Goal: Information Seeking & Learning: Check status

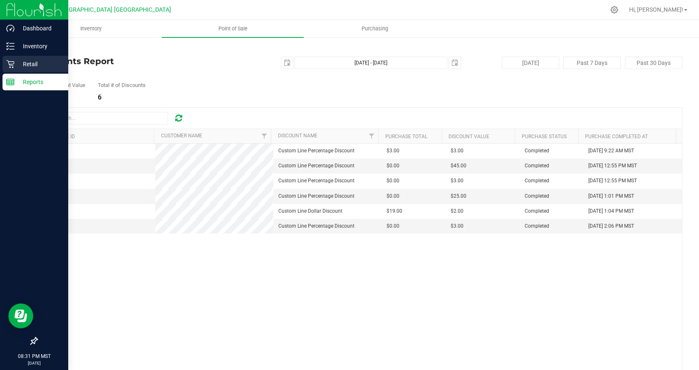
click at [24, 62] on p "Retail" at bounding box center [40, 64] width 50 height 10
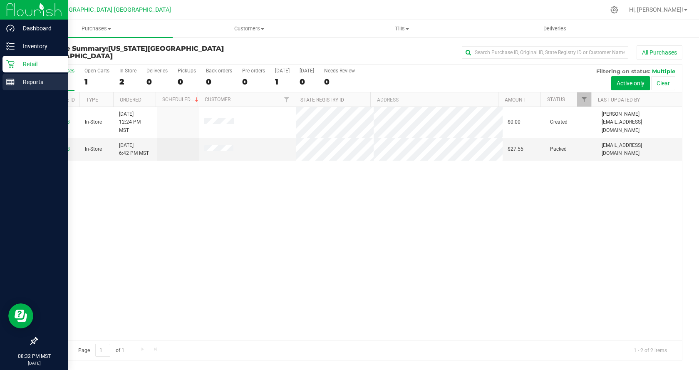
click at [45, 80] on p "Reports" at bounding box center [40, 82] width 50 height 10
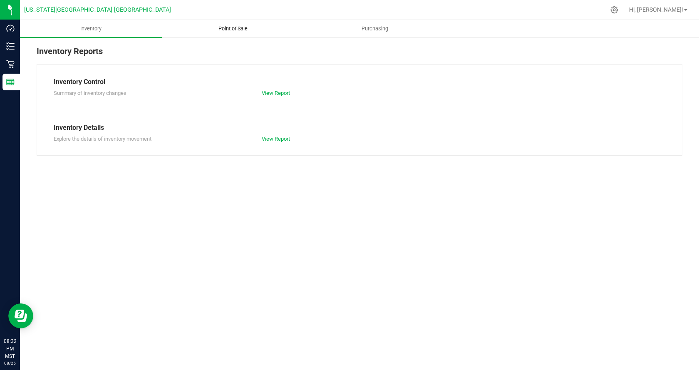
click at [233, 32] on uib-tab-heading "Point of Sale" at bounding box center [232, 28] width 141 height 17
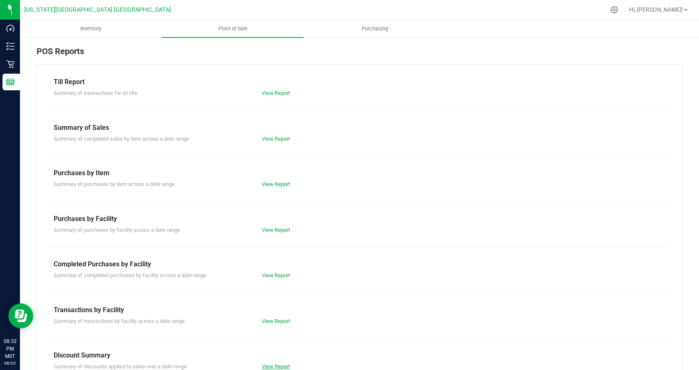
click at [284, 368] on link "View Report" at bounding box center [276, 366] width 28 height 6
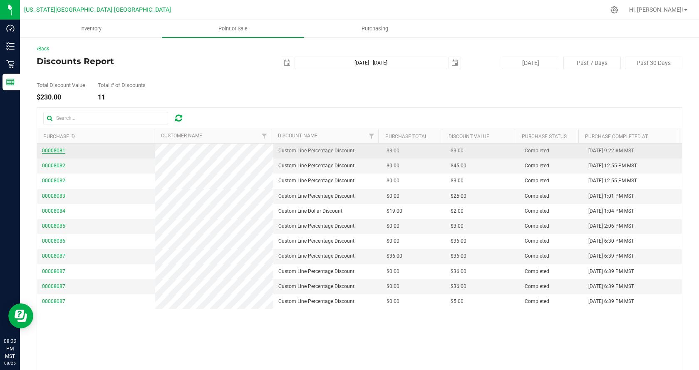
click at [50, 152] on span "00008081" at bounding box center [53, 151] width 23 height 6
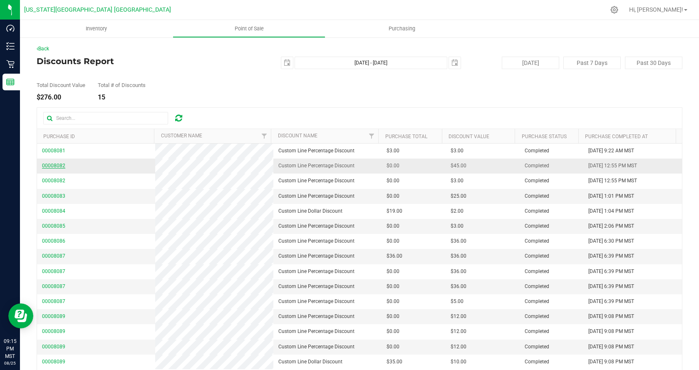
click at [61, 166] on span "00008082" at bounding box center [53, 166] width 23 height 6
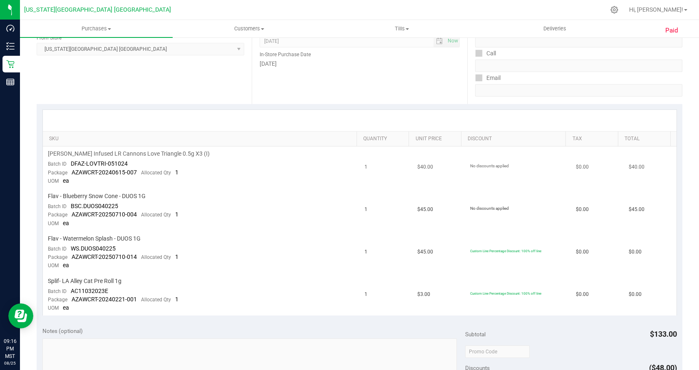
scroll to position [125, 0]
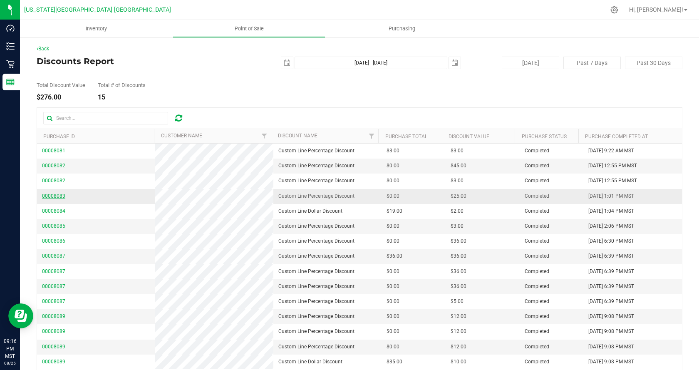
click at [55, 196] on span "00008083" at bounding box center [53, 196] width 23 height 6
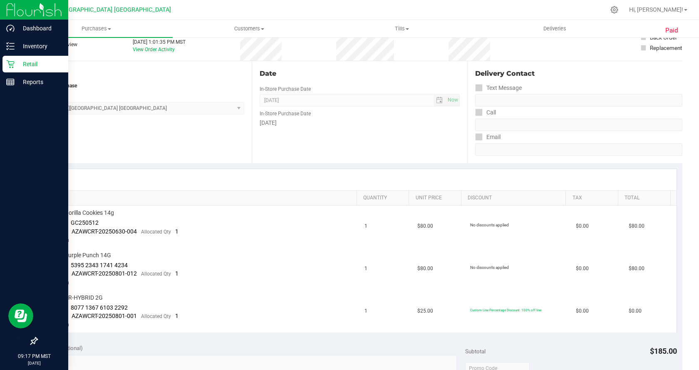
scroll to position [42, 0]
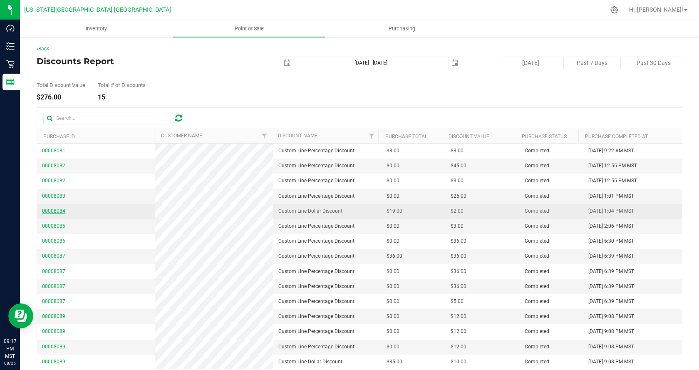
click at [54, 209] on span "00008084" at bounding box center [53, 211] width 23 height 6
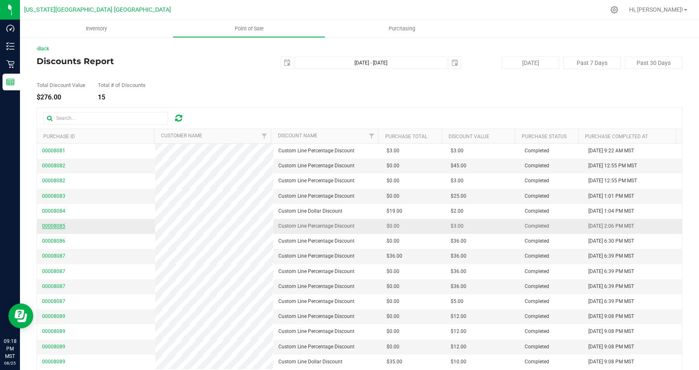
click at [50, 226] on span "00008085" at bounding box center [53, 226] width 23 height 6
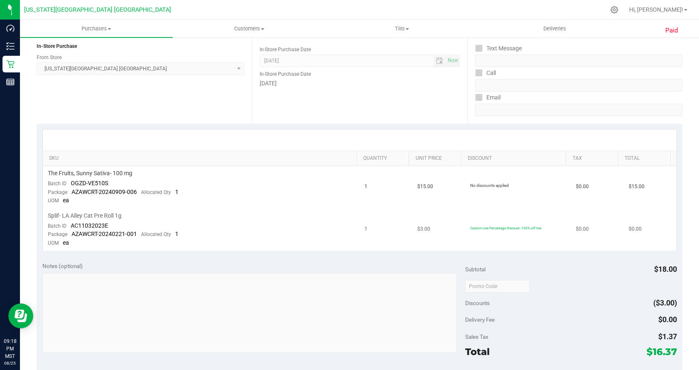
scroll to position [125, 0]
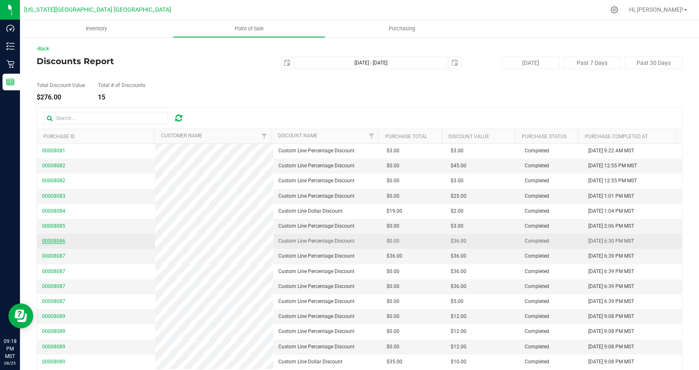
click at [56, 239] on span "00008086" at bounding box center [53, 241] width 23 height 6
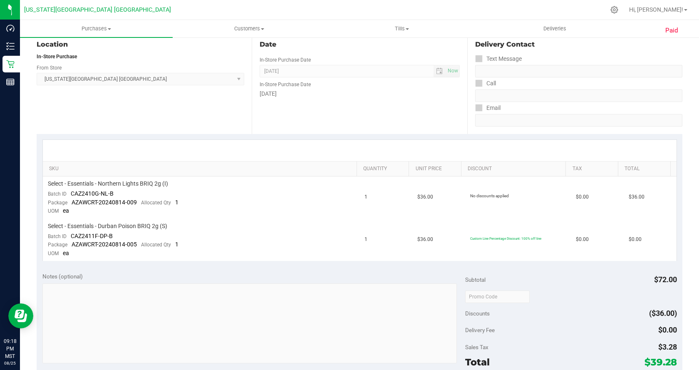
scroll to position [125, 0]
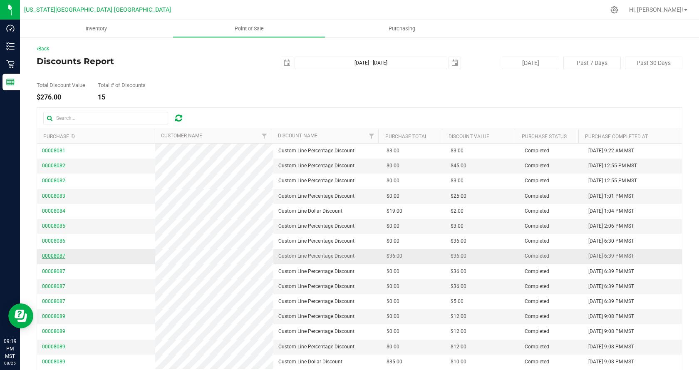
click at [61, 256] on span "00008087" at bounding box center [53, 256] width 23 height 6
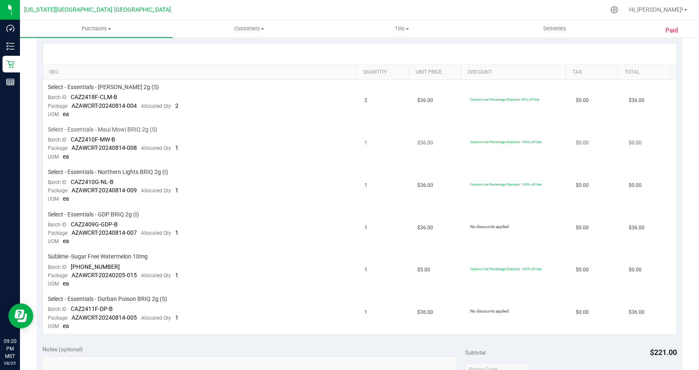
scroll to position [167, 0]
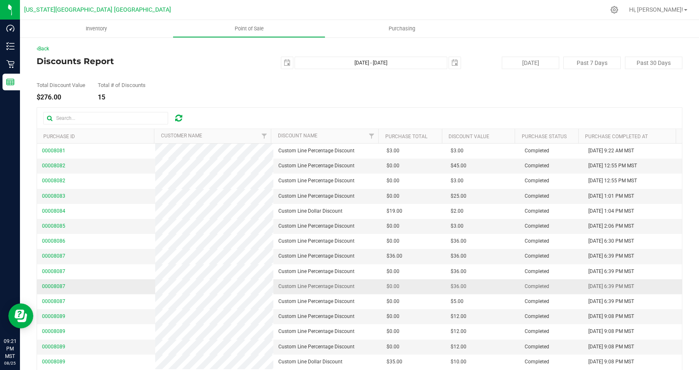
scroll to position [35, 0]
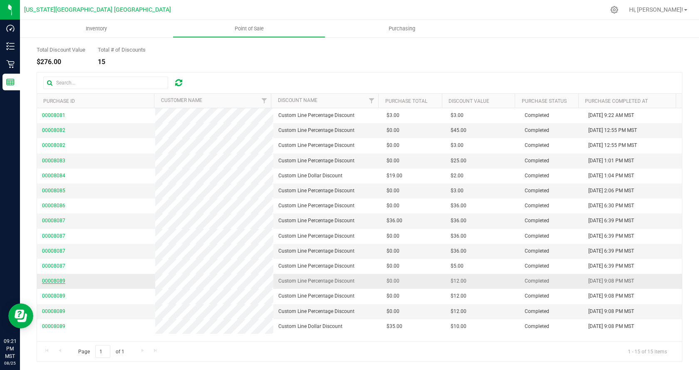
click at [48, 280] on span "00008089" at bounding box center [53, 281] width 23 height 6
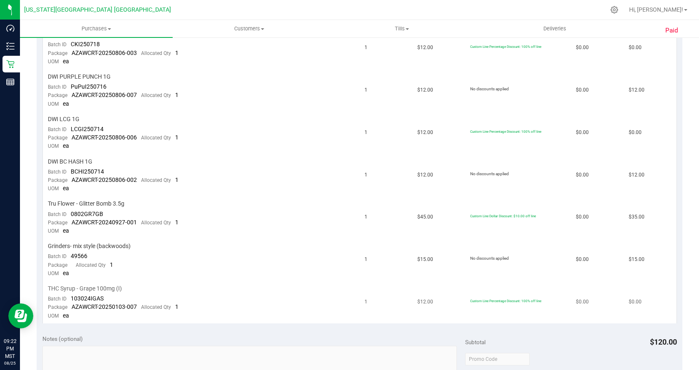
scroll to position [368, 0]
